Goal: Register for event/course

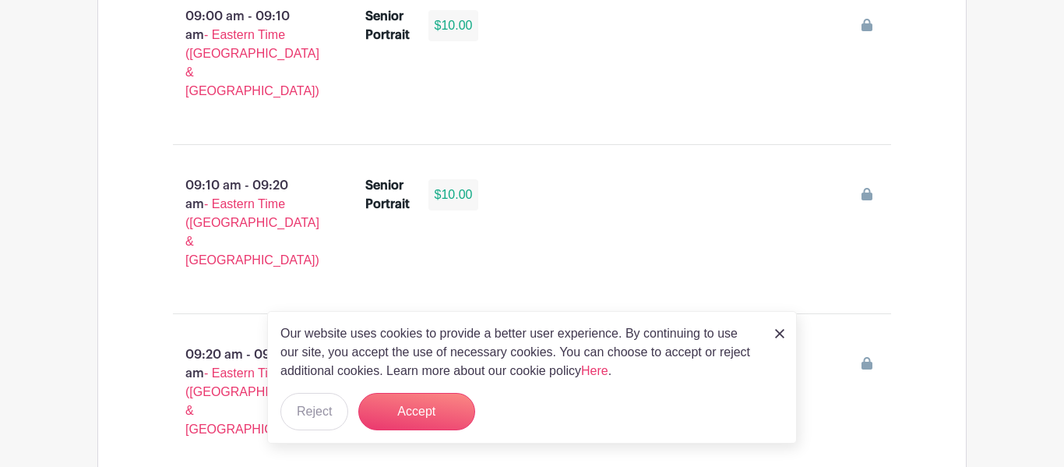
scroll to position [1236, 0]
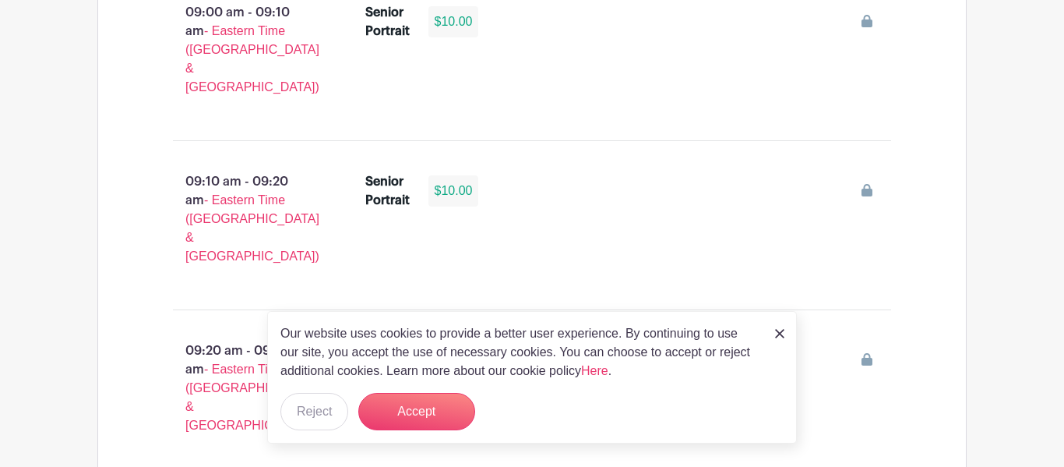
click at [400, 440] on div "Our website uses cookies to provide a better user experience. By continuing to …" at bounding box center [532, 377] width 530 height 132
click at [410, 409] on button "Accept" at bounding box center [416, 411] width 117 height 37
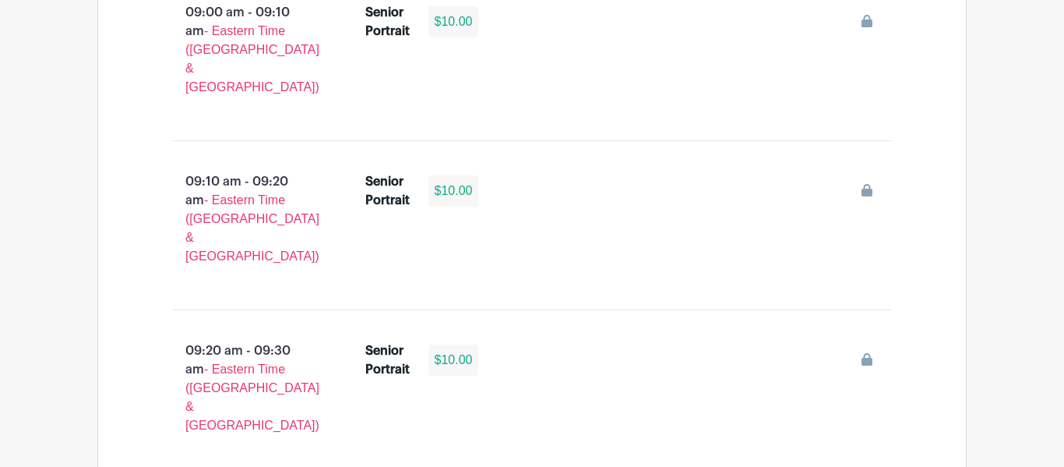
click at [457, 344] on div "$10.00" at bounding box center [453, 359] width 51 height 31
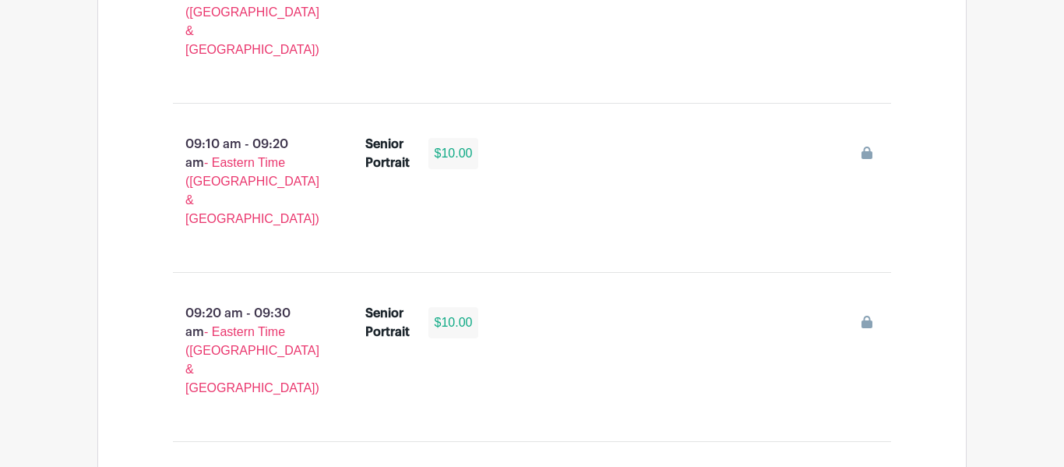
click at [458, 307] on div "$10.00" at bounding box center [453, 322] width 51 height 31
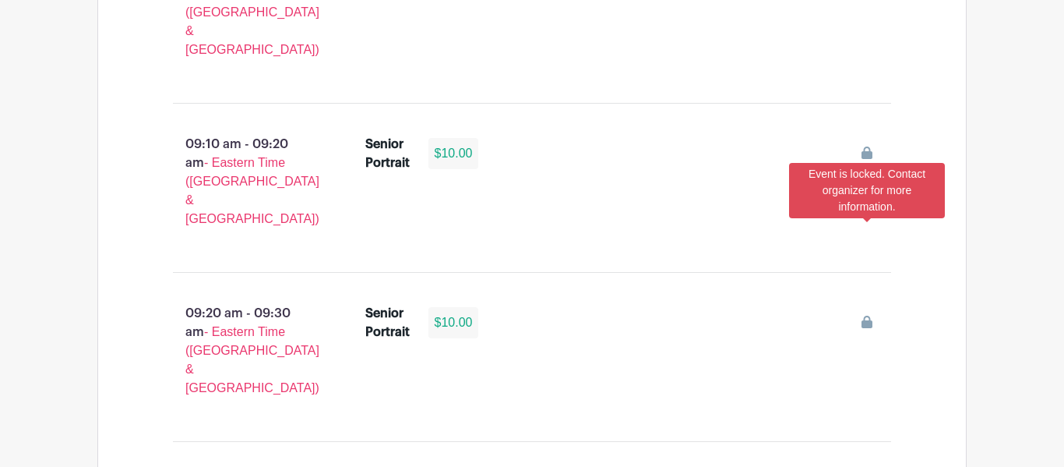
click at [868, 315] on icon at bounding box center [867, 321] width 11 height 12
click at [869, 315] on icon at bounding box center [867, 321] width 11 height 12
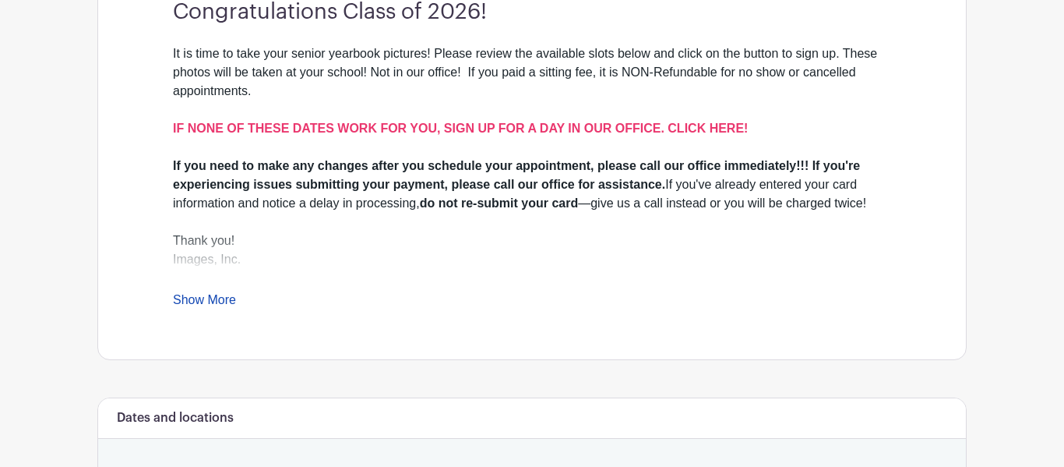
scroll to position [515, 0]
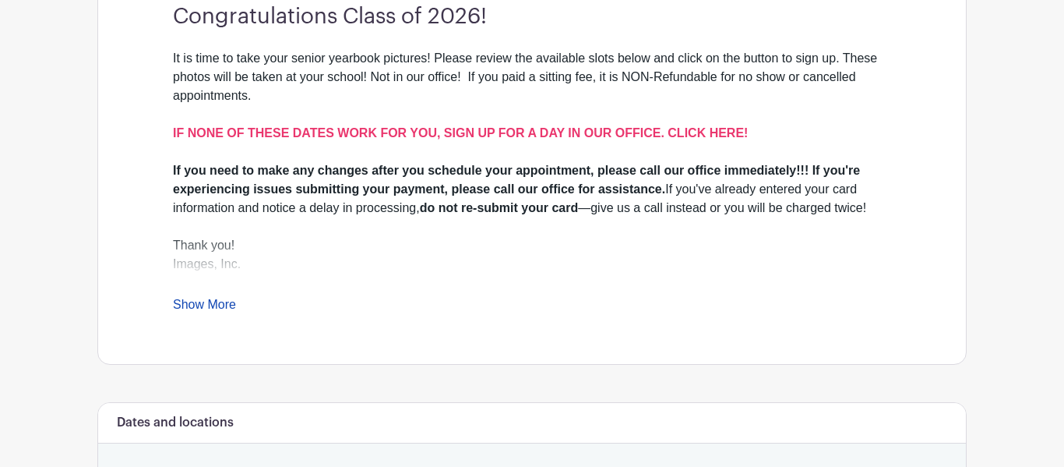
click at [218, 305] on link "Show More" at bounding box center [204, 307] width 63 height 19
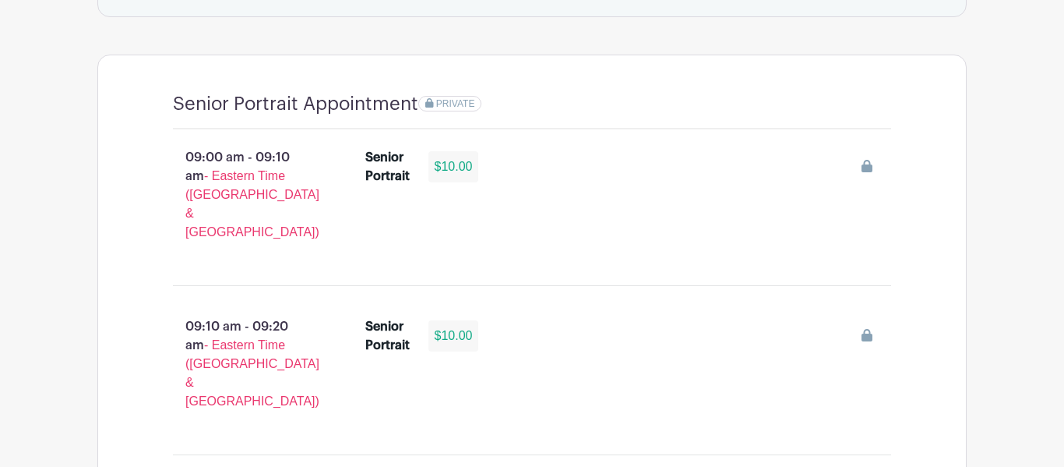
scroll to position [1101, 0]
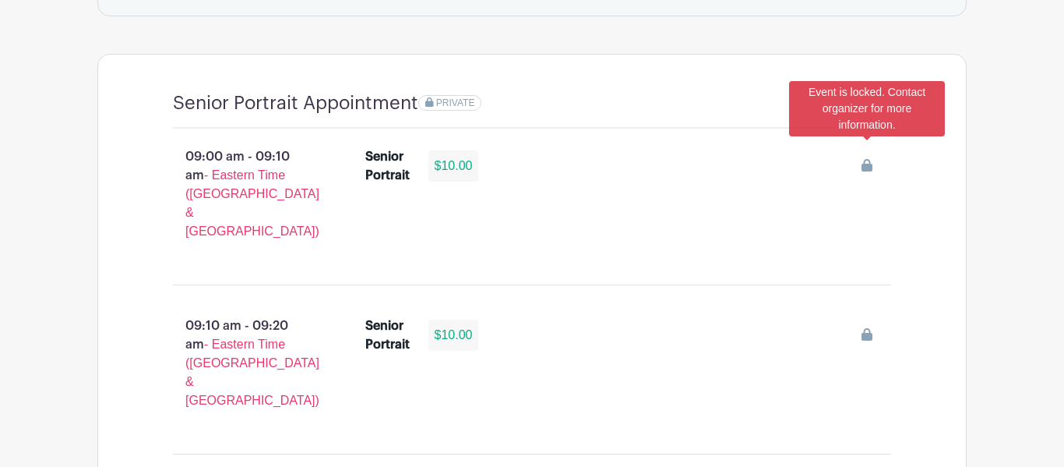
click at [868, 159] on icon at bounding box center [867, 165] width 11 height 12
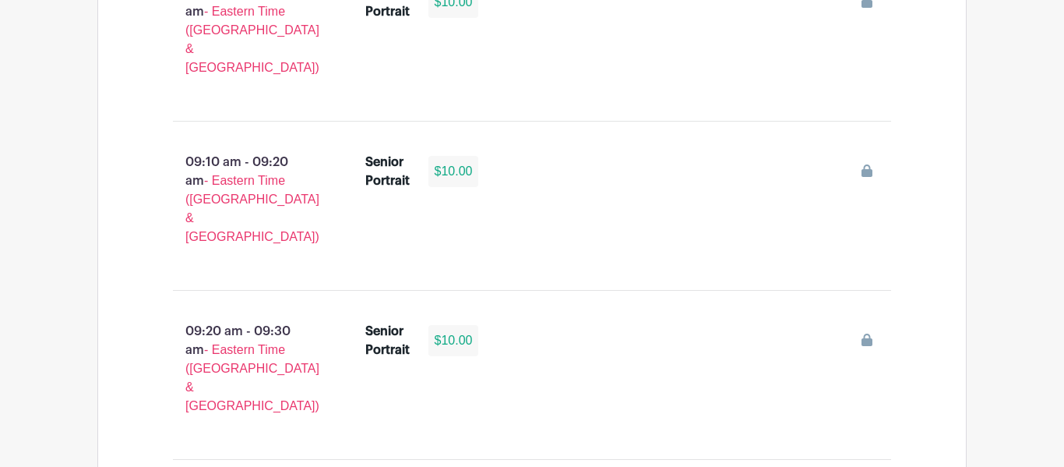
scroll to position [1268, 0]
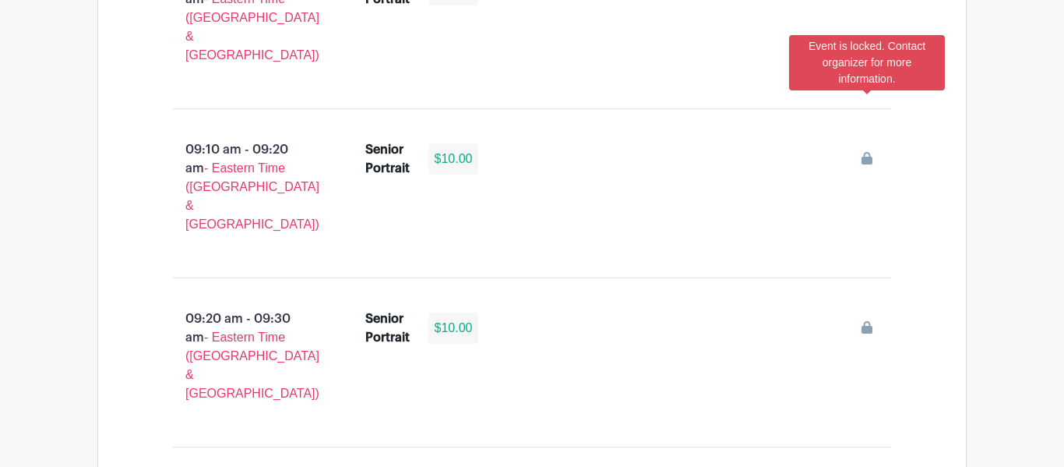
click at [870, 152] on icon at bounding box center [867, 158] width 11 height 12
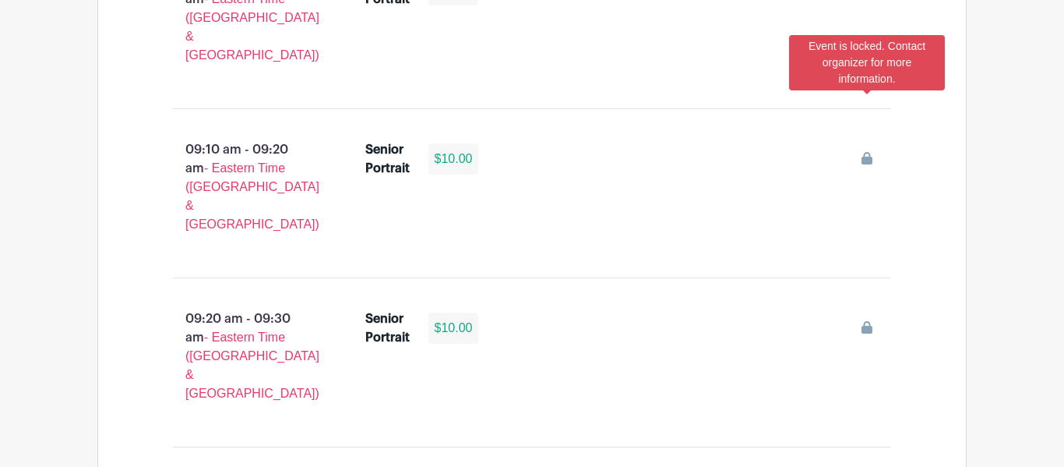
click at [870, 152] on icon at bounding box center [867, 158] width 11 height 12
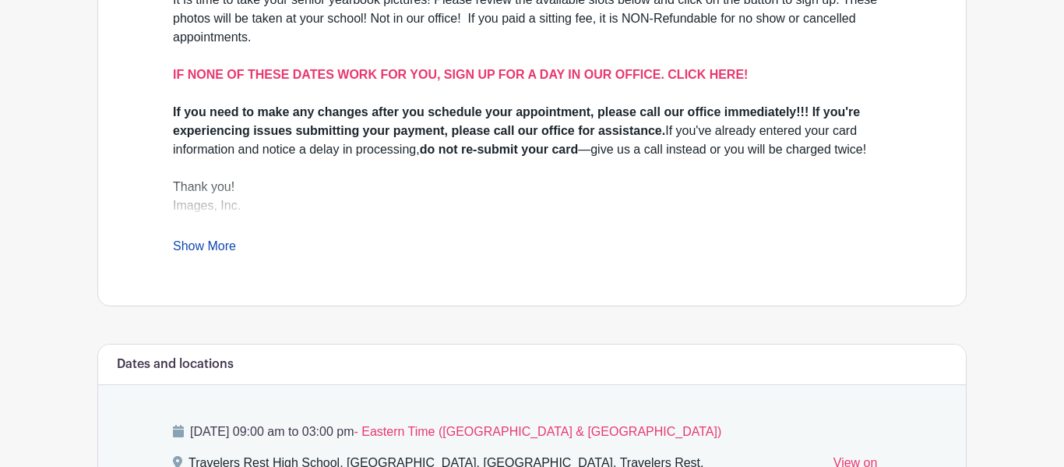
scroll to position [575, 0]
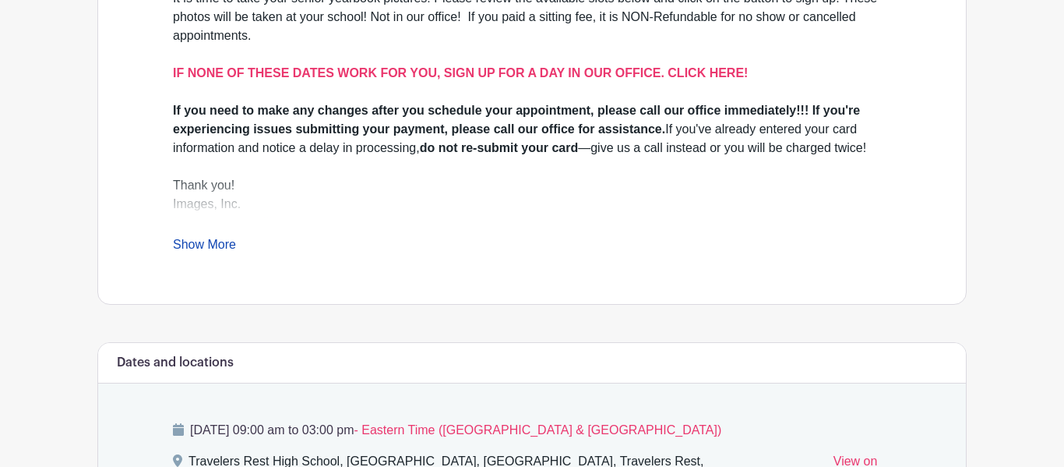
click at [211, 256] on link "Show More" at bounding box center [204, 247] width 63 height 19
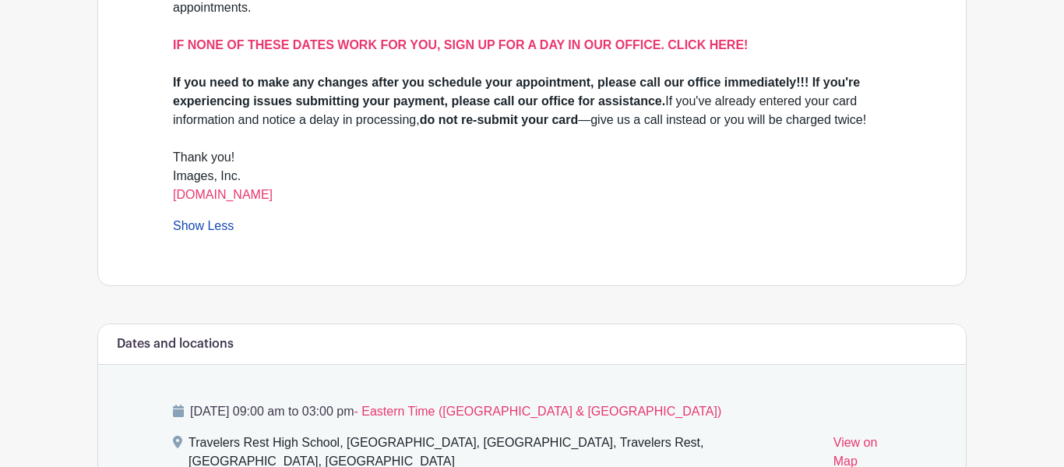
scroll to position [604, 0]
click at [204, 200] on link "[DOMAIN_NAME]" at bounding box center [223, 193] width 100 height 13
